Goal: Task Accomplishment & Management: Manage account settings

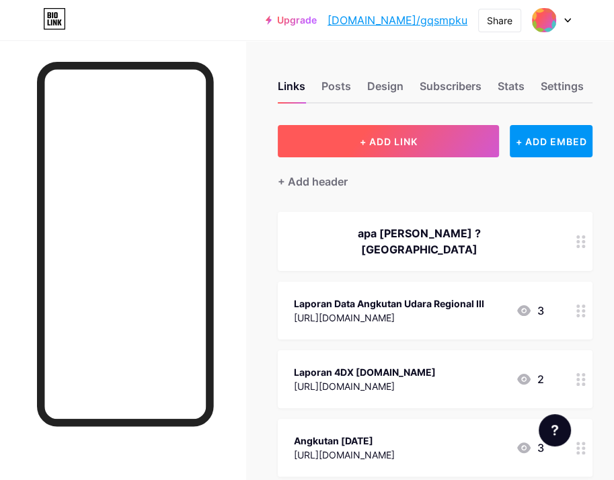
click at [335, 153] on button "+ ADD LINK" at bounding box center [388, 141] width 221 height 32
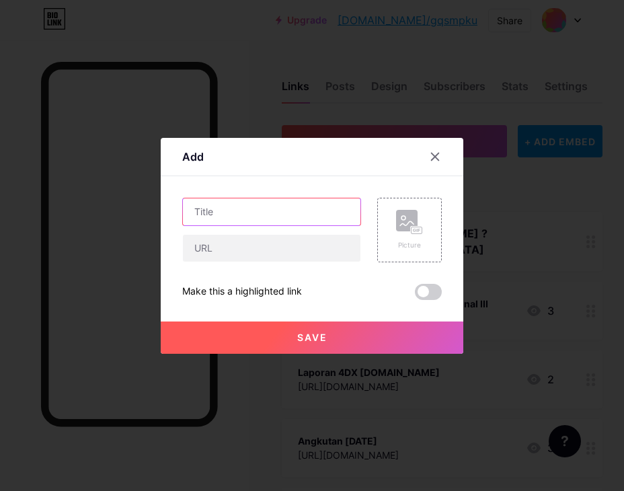
click at [293, 214] on input "text" at bounding box center [272, 211] width 178 height 27
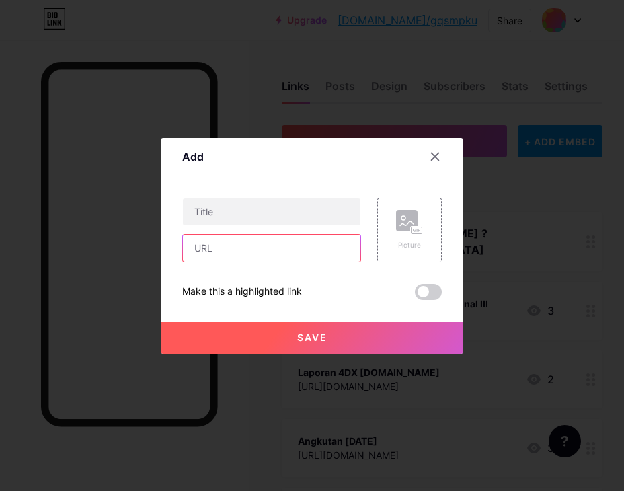
click at [291, 249] on input "text" at bounding box center [272, 248] width 178 height 27
paste input "[URL][DOMAIN_NAME]"
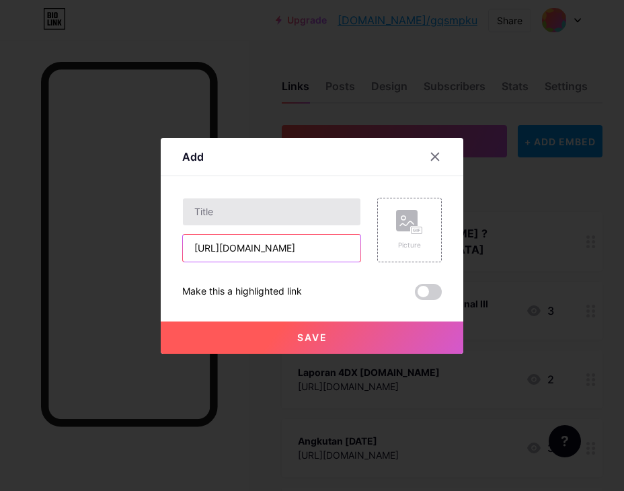
type input "[URL][DOMAIN_NAME]"
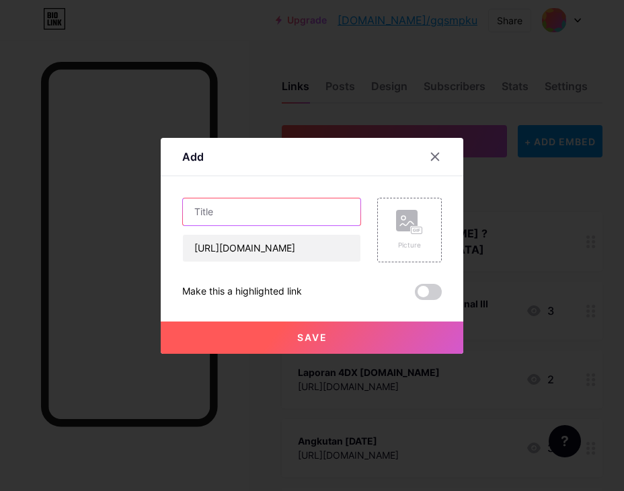
click at [247, 219] on input "text" at bounding box center [272, 211] width 178 height 27
type input "Form Inspeksi Layangan [PERSON_NAME] Obstacle"
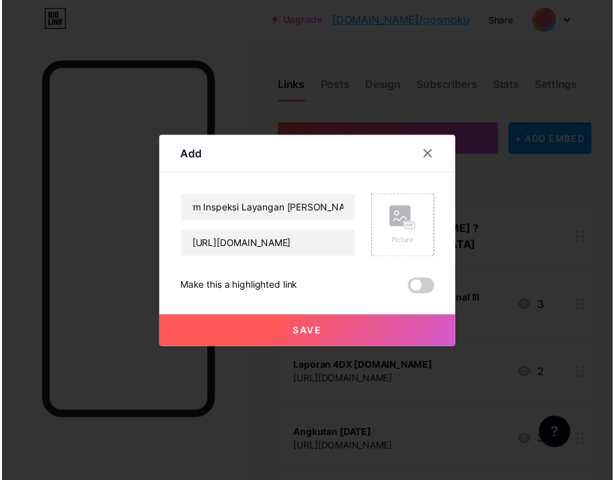
scroll to position [0, 0]
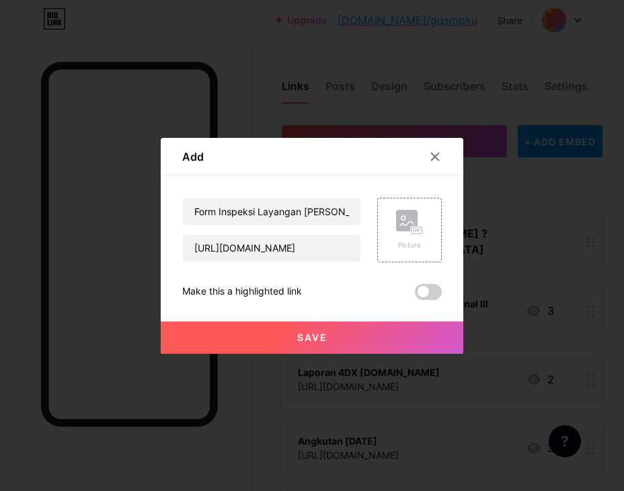
click at [369, 325] on button "Save" at bounding box center [312, 338] width 303 height 32
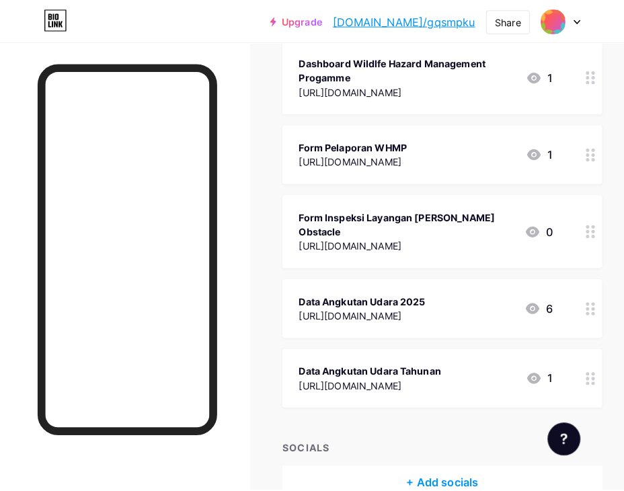
scroll to position [632, 0]
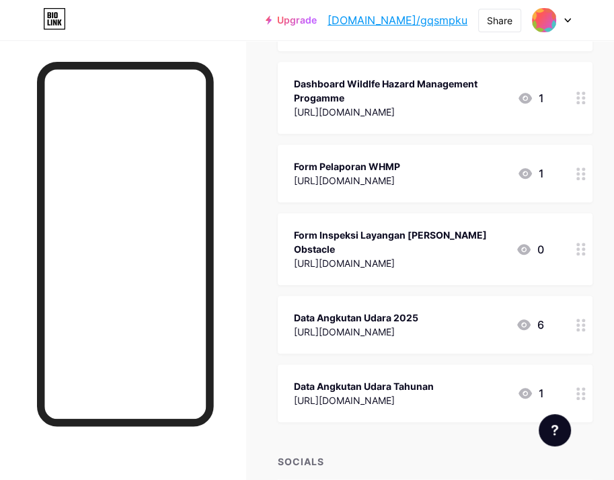
click at [585, 159] on div at bounding box center [581, 174] width 23 height 58
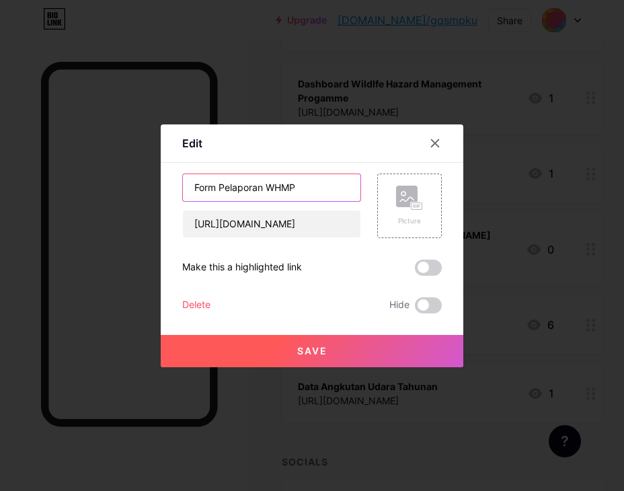
click at [274, 186] on input "Form Pelaporan WHMP" at bounding box center [272, 187] width 178 height 27
type input "Form Pelaporan Wildlife Hazard Management"
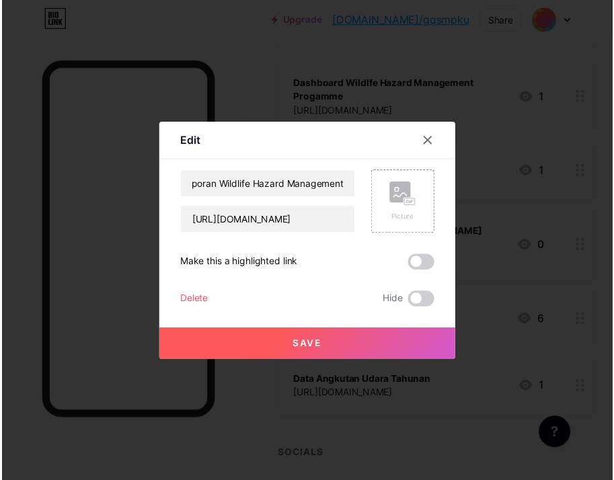
scroll to position [0, 0]
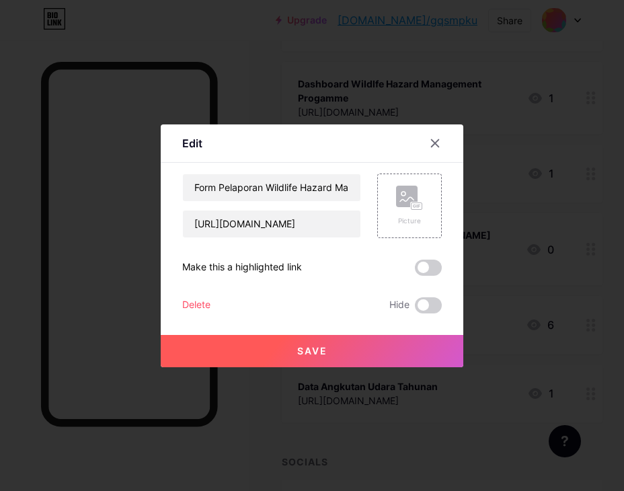
click at [320, 338] on button "Save" at bounding box center [312, 351] width 303 height 32
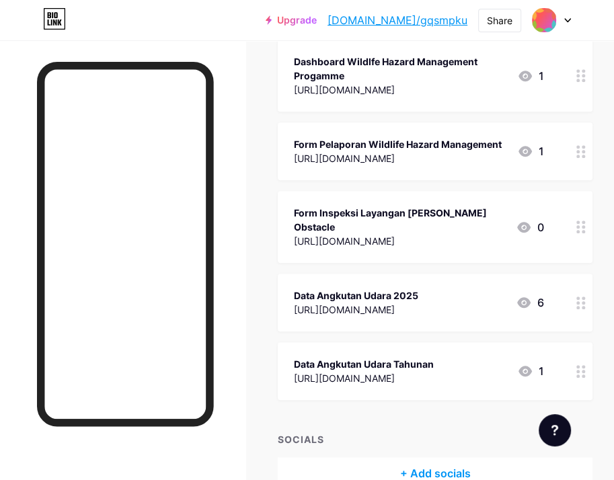
scroll to position [699, 0]
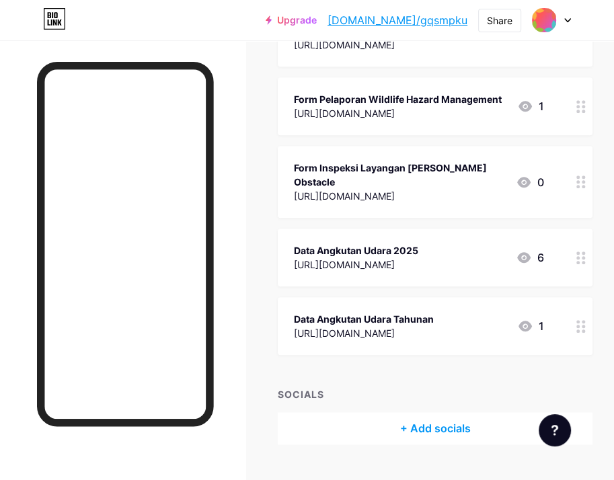
click at [583, 155] on div at bounding box center [581, 182] width 23 height 72
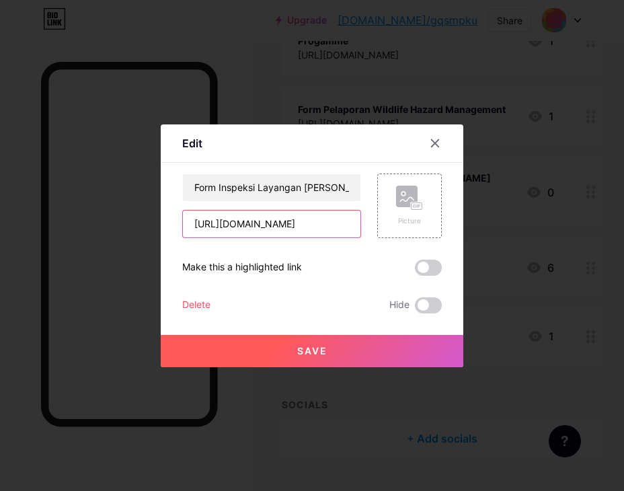
drag, startPoint x: 337, startPoint y: 227, endPoint x: 58, endPoint y: 223, distance: 279.2
click at [58, 223] on div "Edit Content YouTube Play YouTube video without leaving your page. ADD Vimeo Pl…" at bounding box center [312, 245] width 624 height 491
paste input "gq"
type input "[URL][DOMAIN_NAME]"
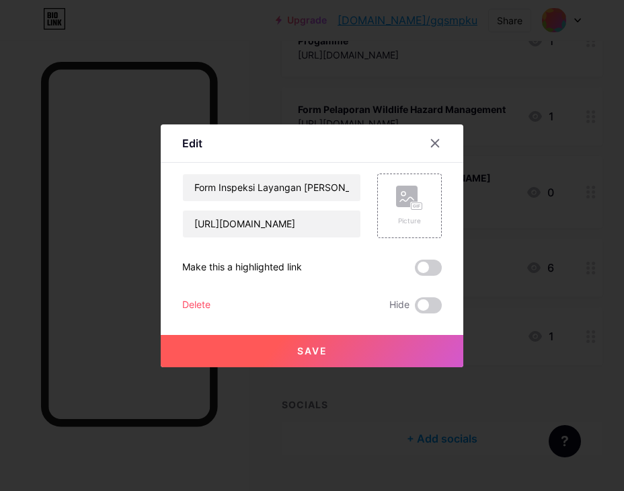
click at [370, 335] on button "Save" at bounding box center [312, 351] width 303 height 32
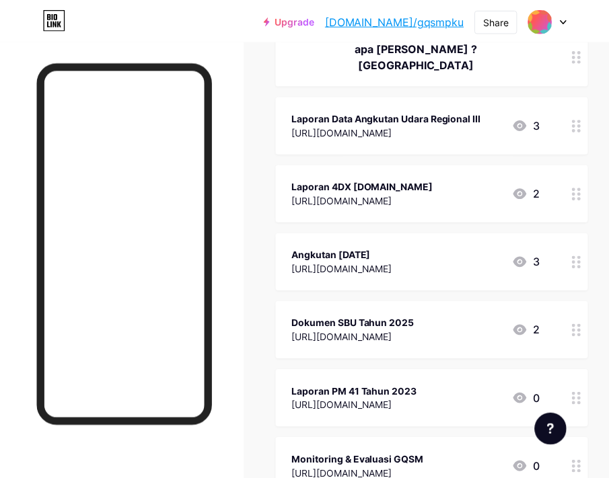
scroll to position [0, 0]
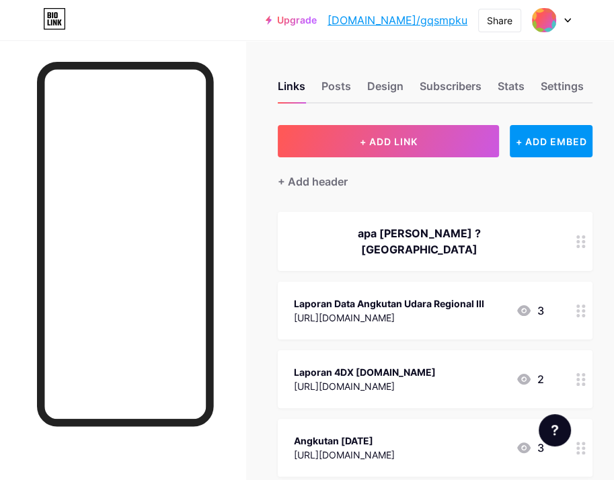
drag, startPoint x: 431, startPoint y: 17, endPoint x: 322, endPoint y: 40, distance: 110.6
click at [273, 40] on div "Upgrade [DOMAIN_NAME]/gqsmpk... [DOMAIN_NAME]/gqsmpku Share Switch accounts Air…" at bounding box center [307, 20] width 614 height 40
click at [492, 23] on div "Share" at bounding box center [500, 20] width 26 height 14
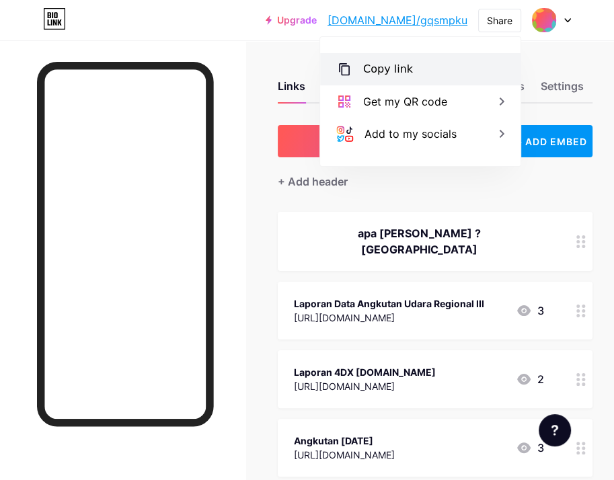
click at [443, 75] on div "Copy link" at bounding box center [420, 69] width 200 height 32
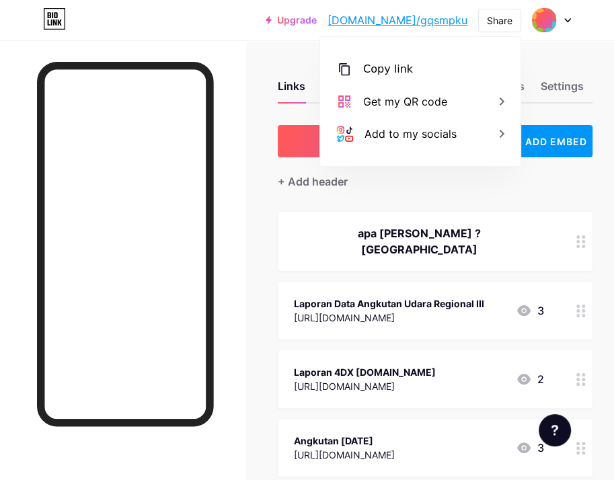
click at [285, 71] on div "Links Posts Design Subscribers Stats Settings" at bounding box center [435, 80] width 315 height 47
